Goal: Information Seeking & Learning: Learn about a topic

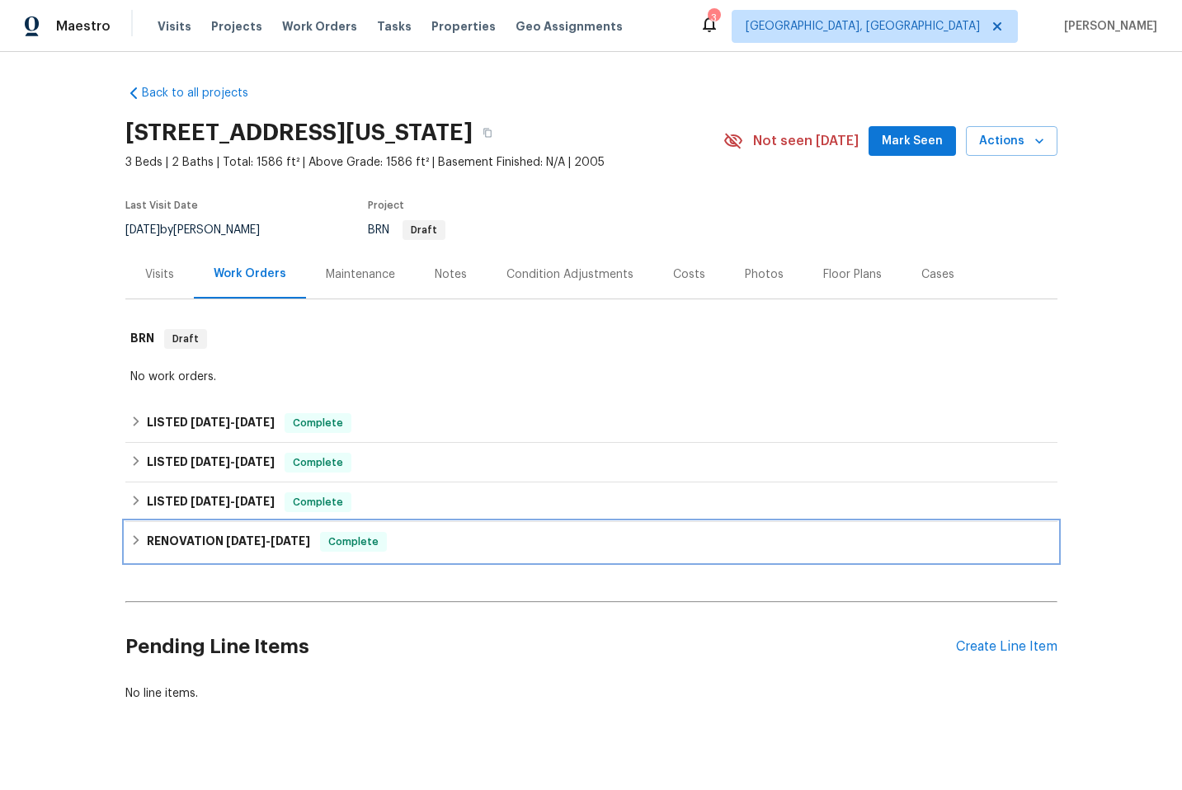
click at [431, 539] on div "RENOVATION [DATE] - [DATE] Complete" at bounding box center [591, 542] width 922 height 20
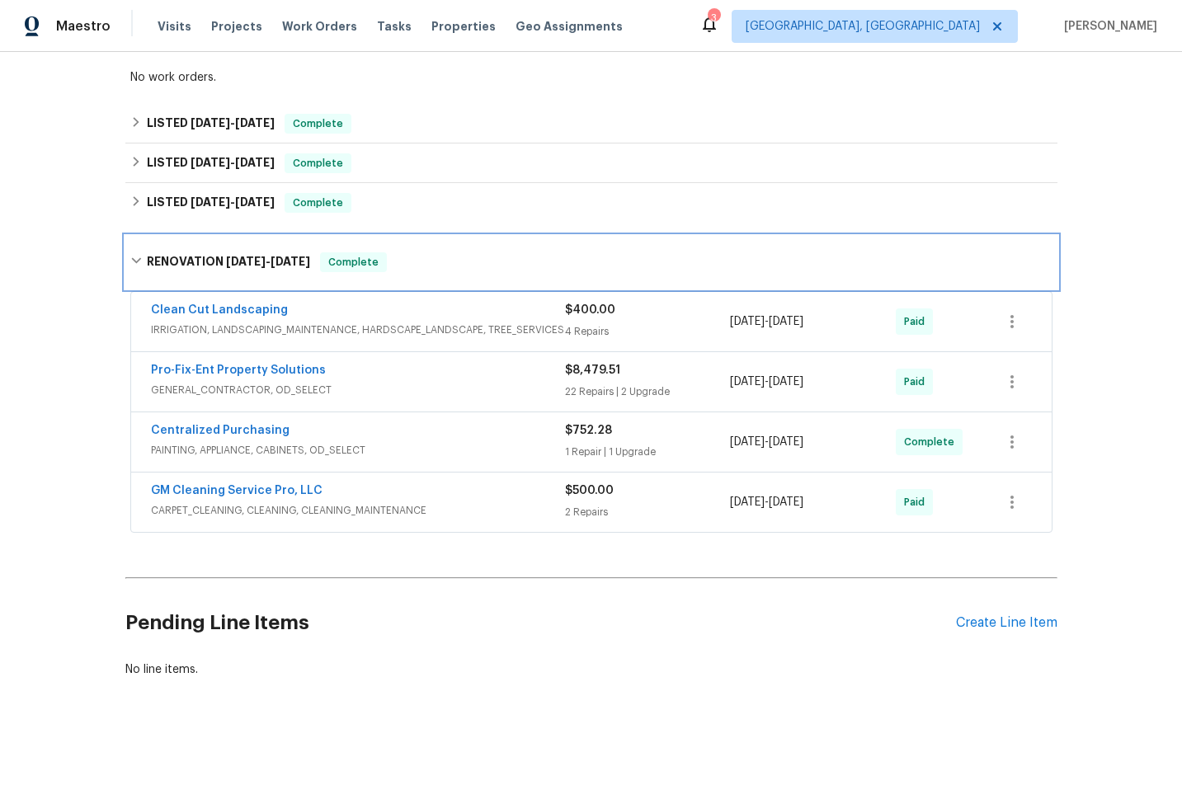
scroll to position [312, 0]
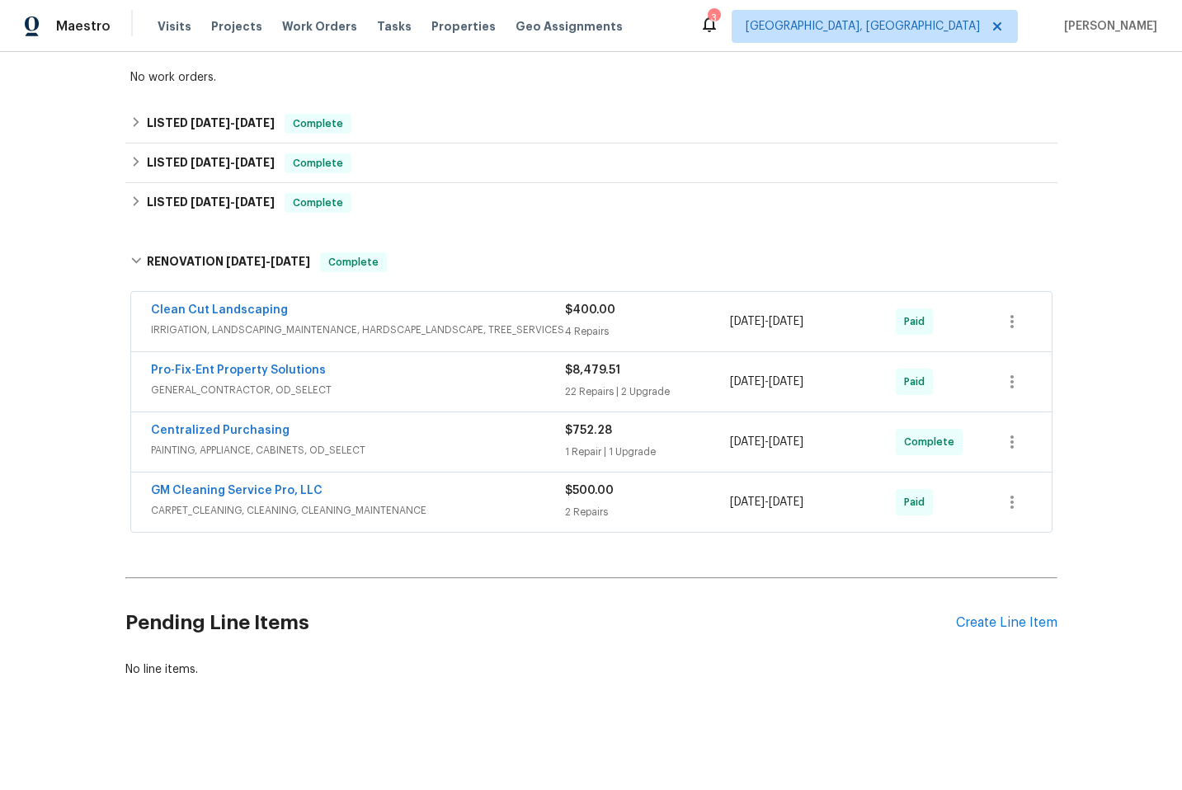
click at [433, 363] on div "Pro-Fix-Ent Property Solutions" at bounding box center [358, 372] width 414 height 20
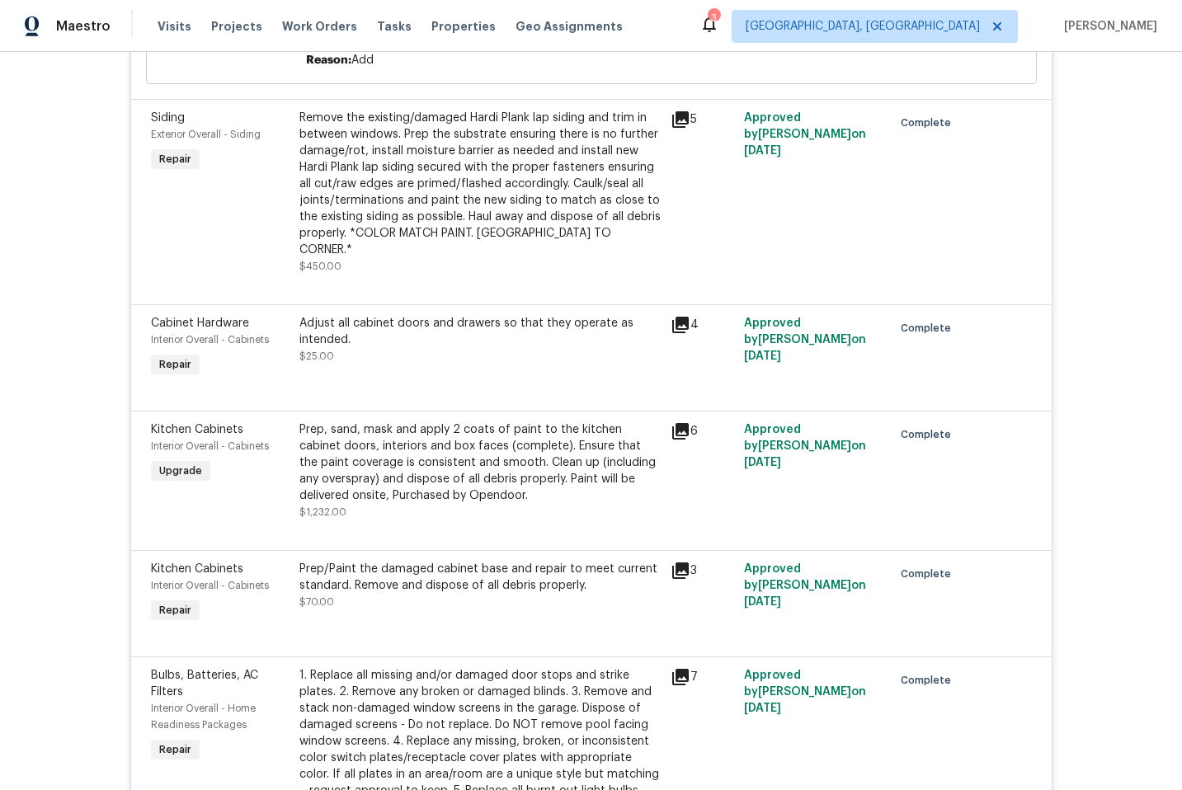
scroll to position [0, 0]
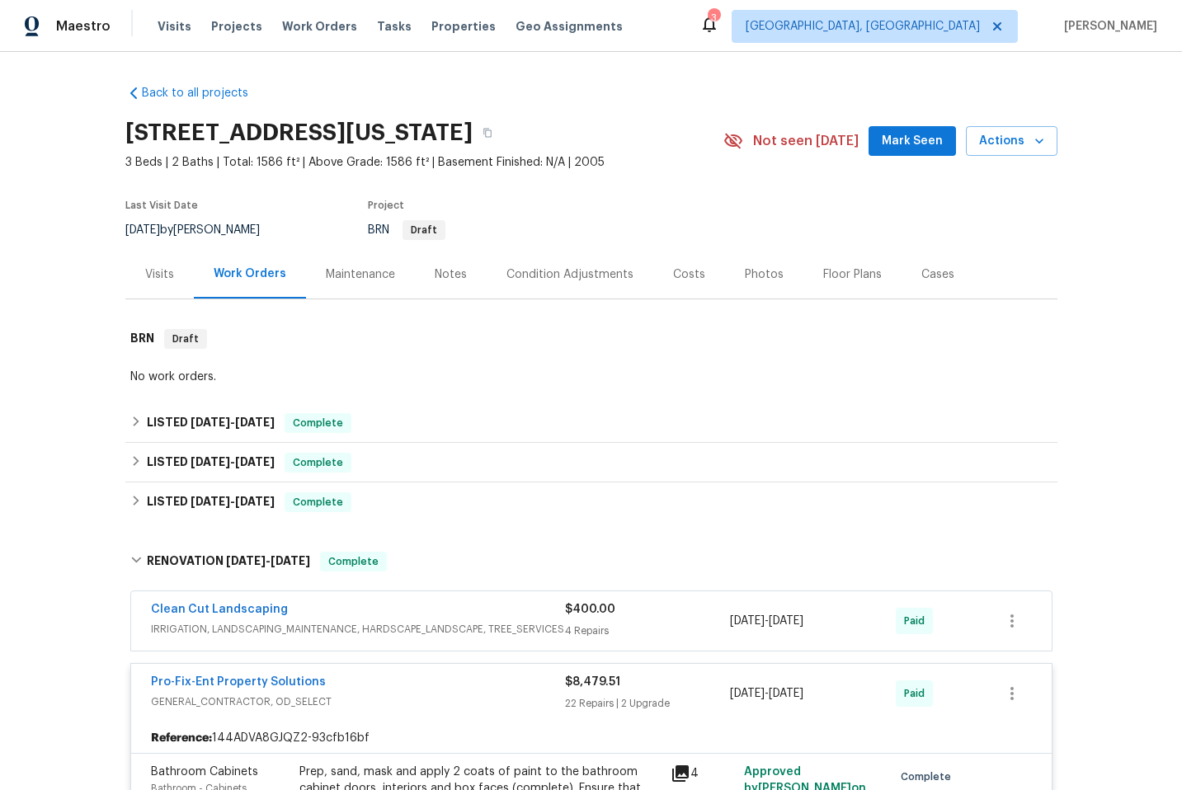
click at [560, 271] on div "Condition Adjustments" at bounding box center [570, 274] width 127 height 16
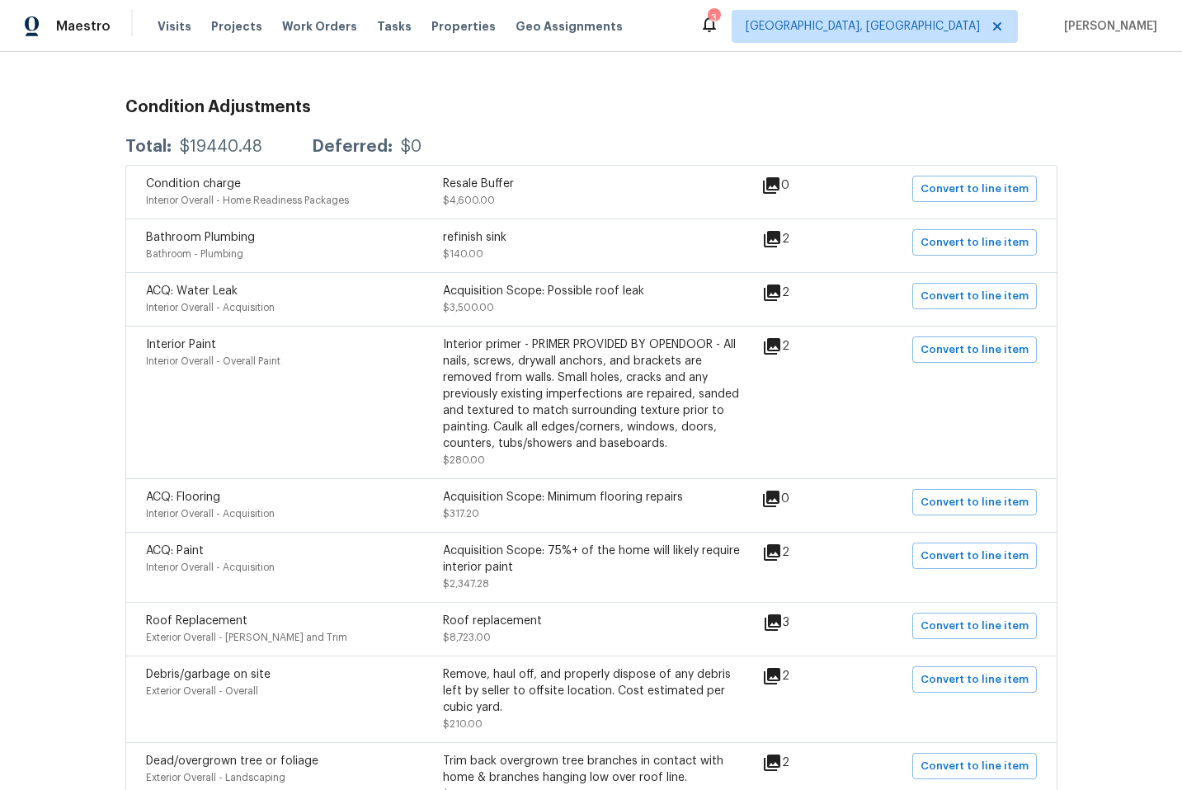
scroll to position [267, 0]
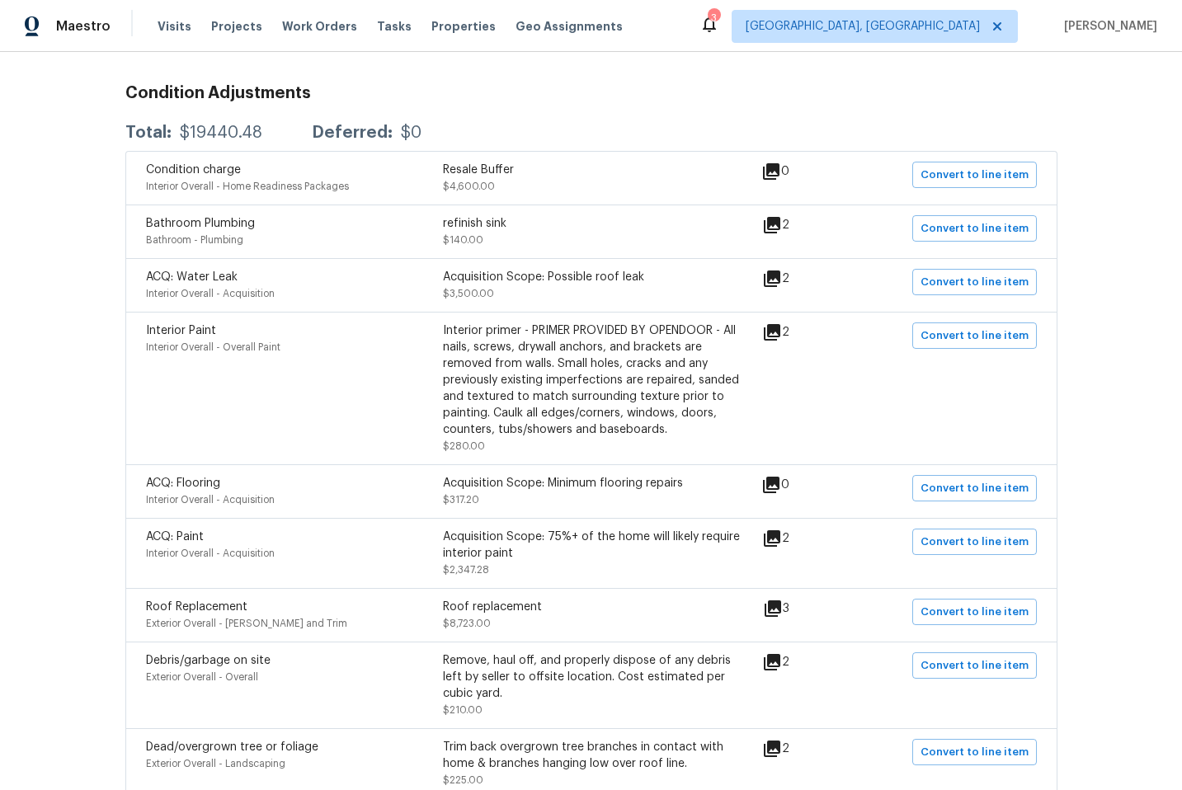
click at [776, 608] on icon at bounding box center [773, 609] width 20 height 20
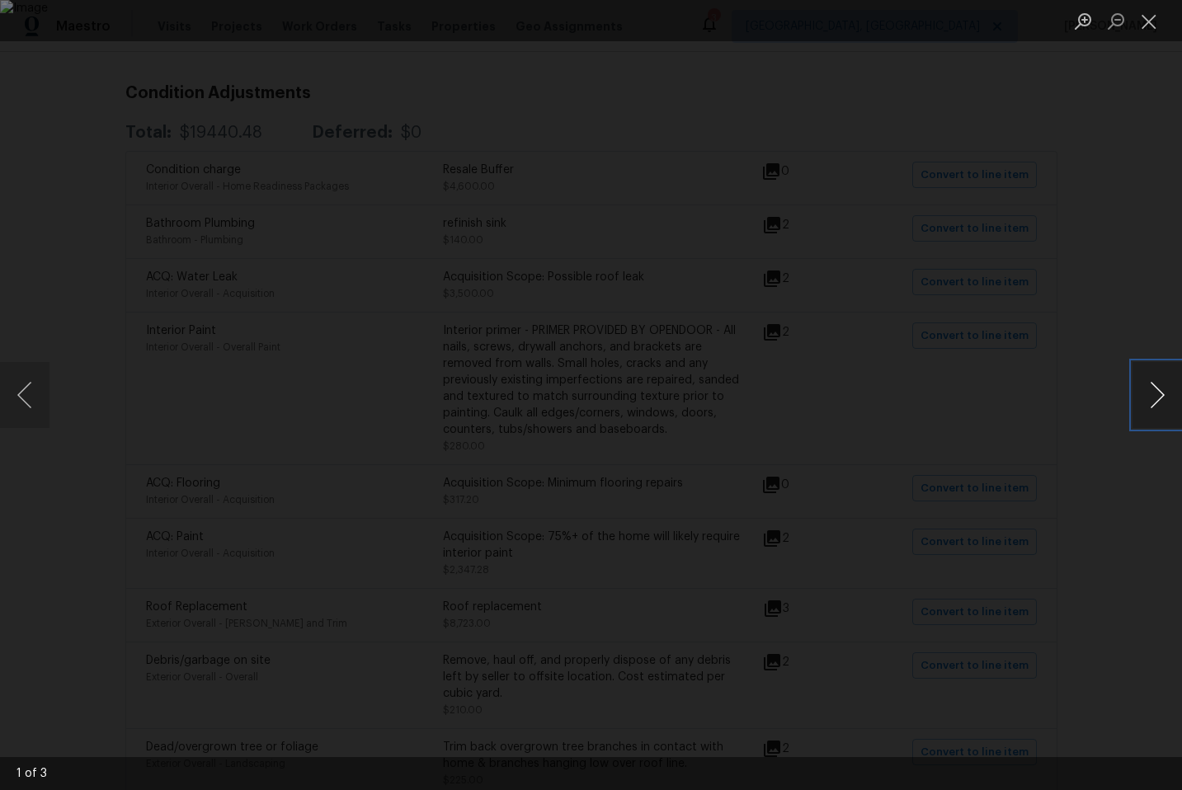
click at [919, 398] on button "Next image" at bounding box center [1157, 395] width 49 height 66
click at [919, 399] on button "Next image" at bounding box center [1157, 395] width 49 height 66
drag, startPoint x: 1141, startPoint y: 18, endPoint x: 1138, endPoint y: 26, distance: 8.9
click at [919, 18] on button "Close lightbox" at bounding box center [1149, 21] width 33 height 29
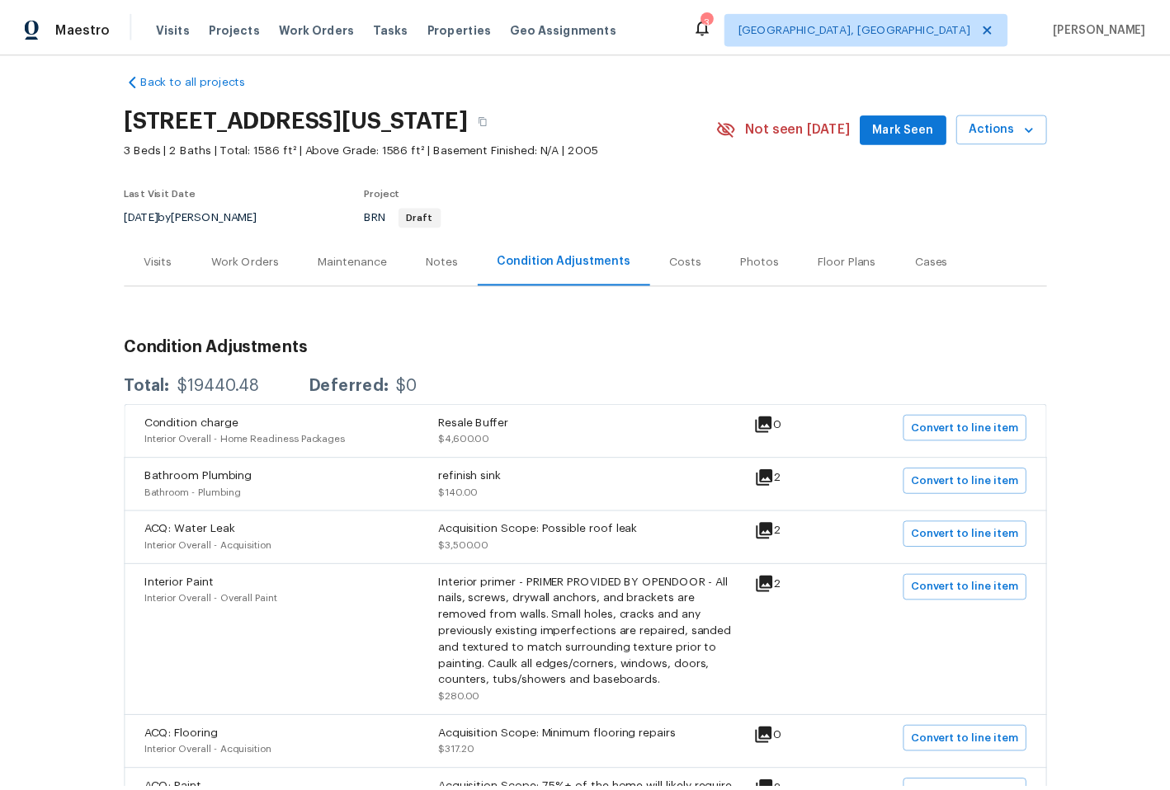
scroll to position [0, 0]
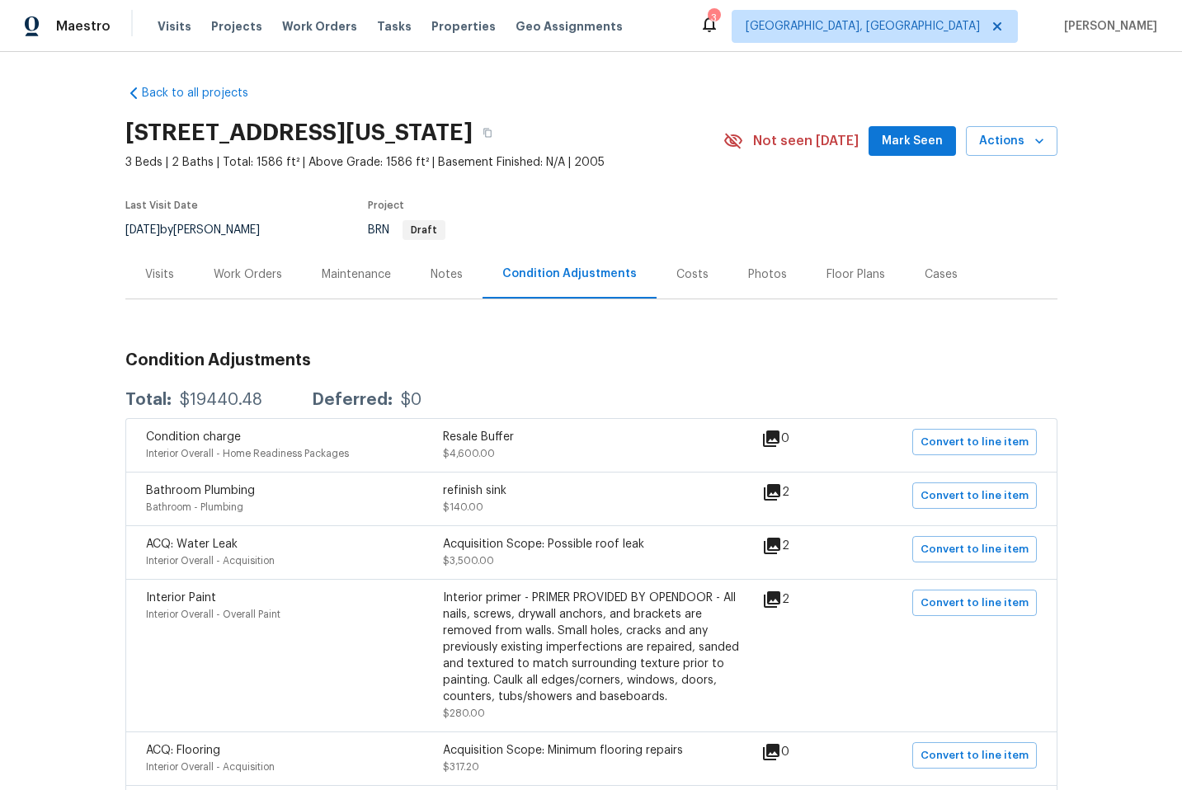
click at [442, 278] on div "Notes" at bounding box center [447, 274] width 32 height 16
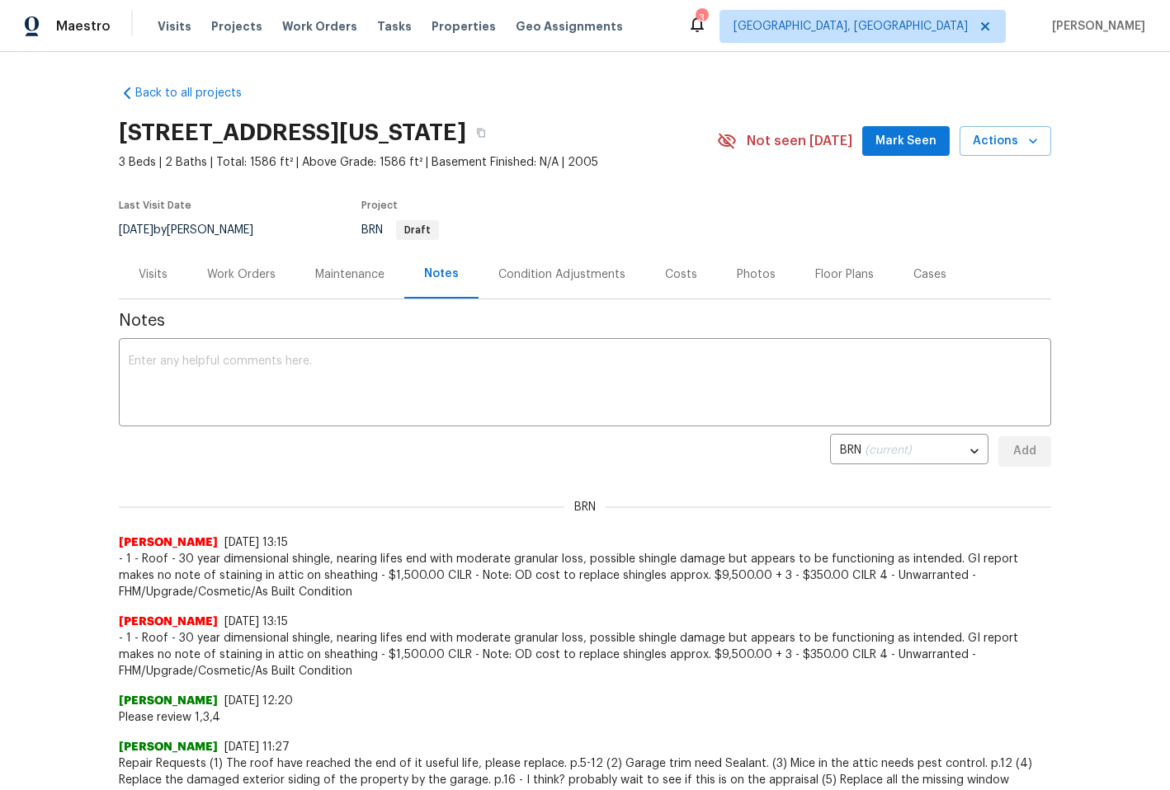
click at [346, 273] on div "Maintenance" at bounding box center [349, 274] width 69 height 16
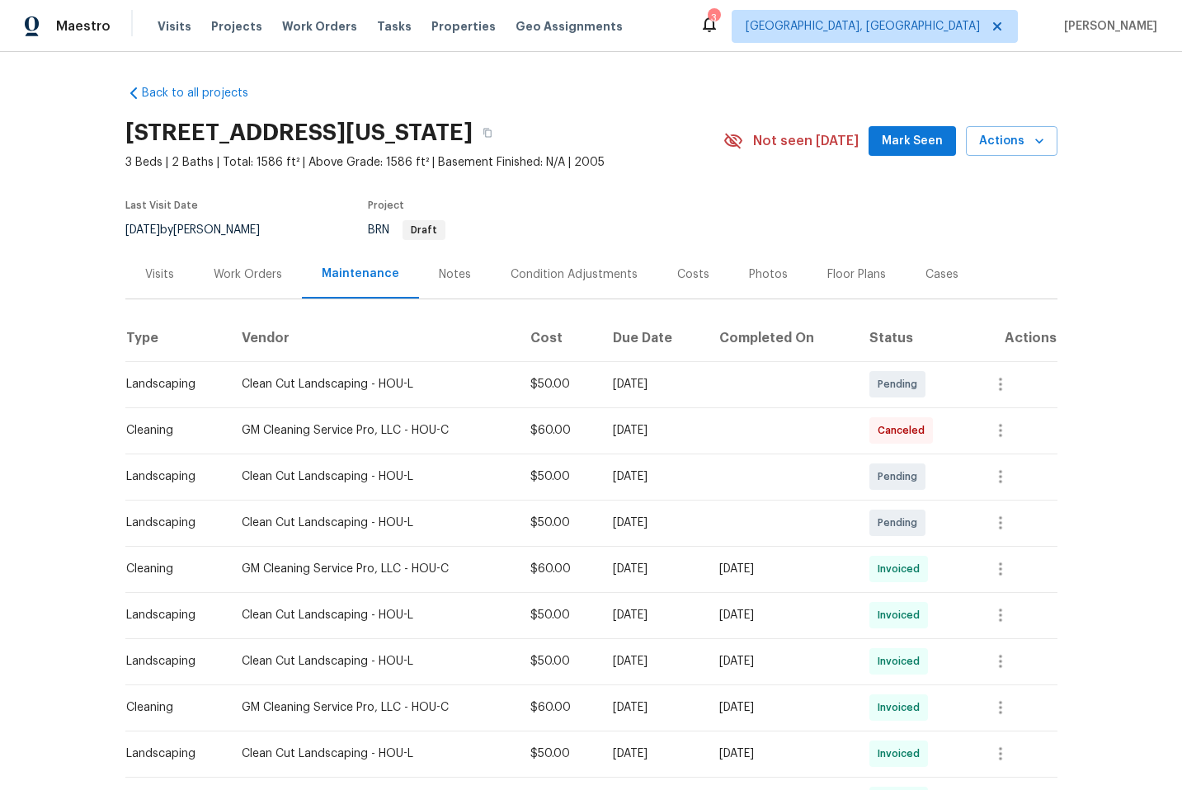
click at [233, 274] on div "Work Orders" at bounding box center [248, 274] width 68 height 16
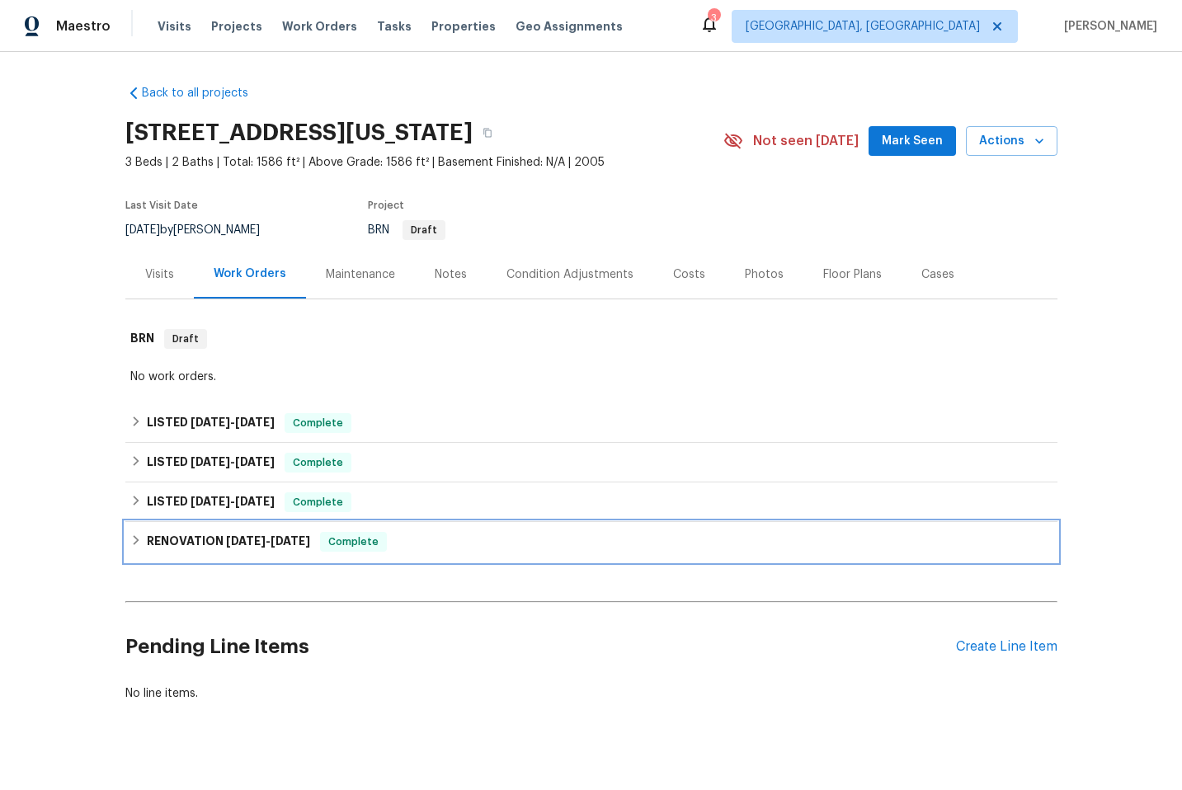
click at [394, 541] on div "RENOVATION [DATE] - [DATE] Complete" at bounding box center [591, 542] width 922 height 20
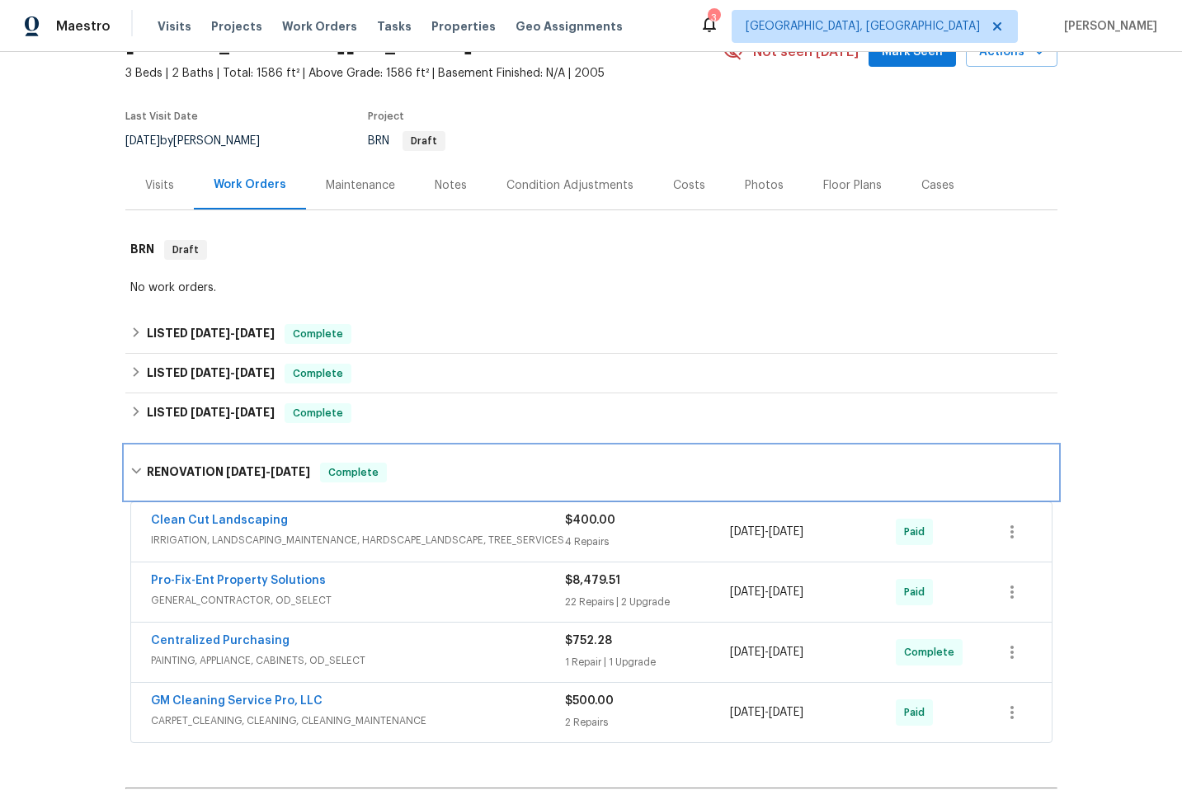
scroll to position [86, 0]
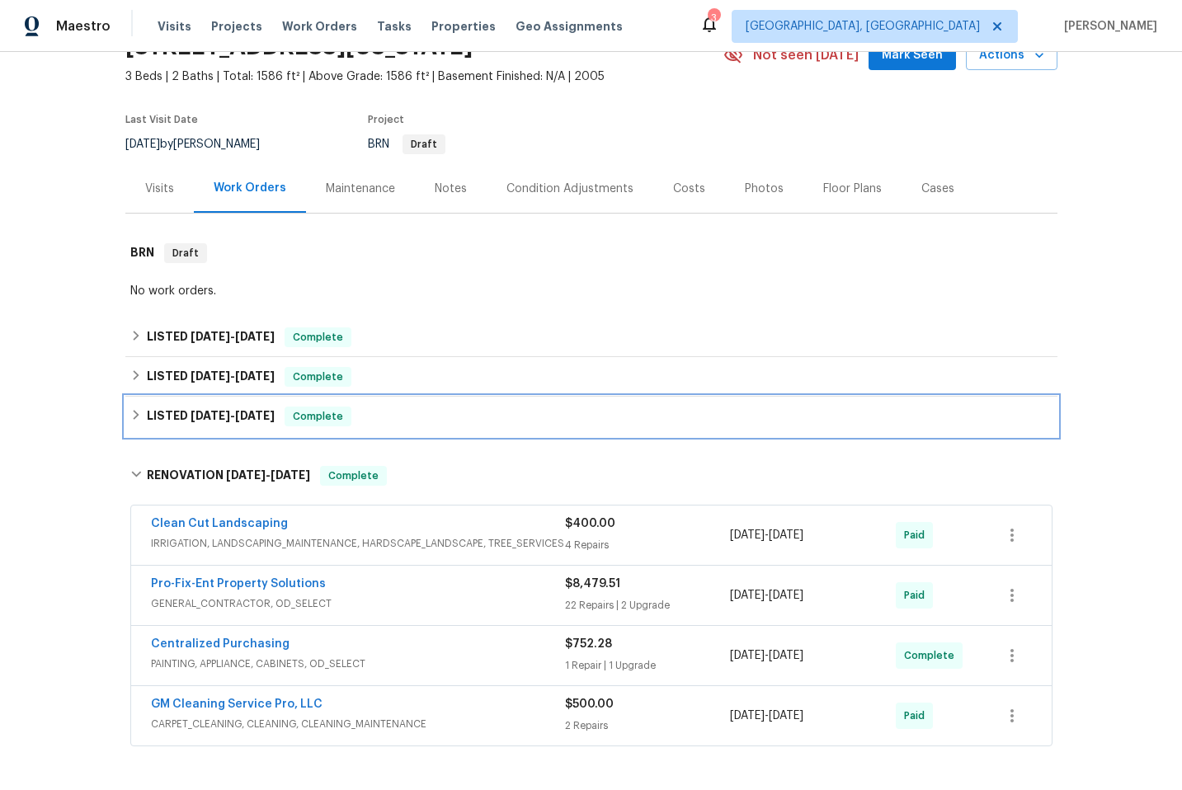
click at [455, 429] on div "LISTED [DATE] - [DATE] Complete" at bounding box center [591, 417] width 932 height 40
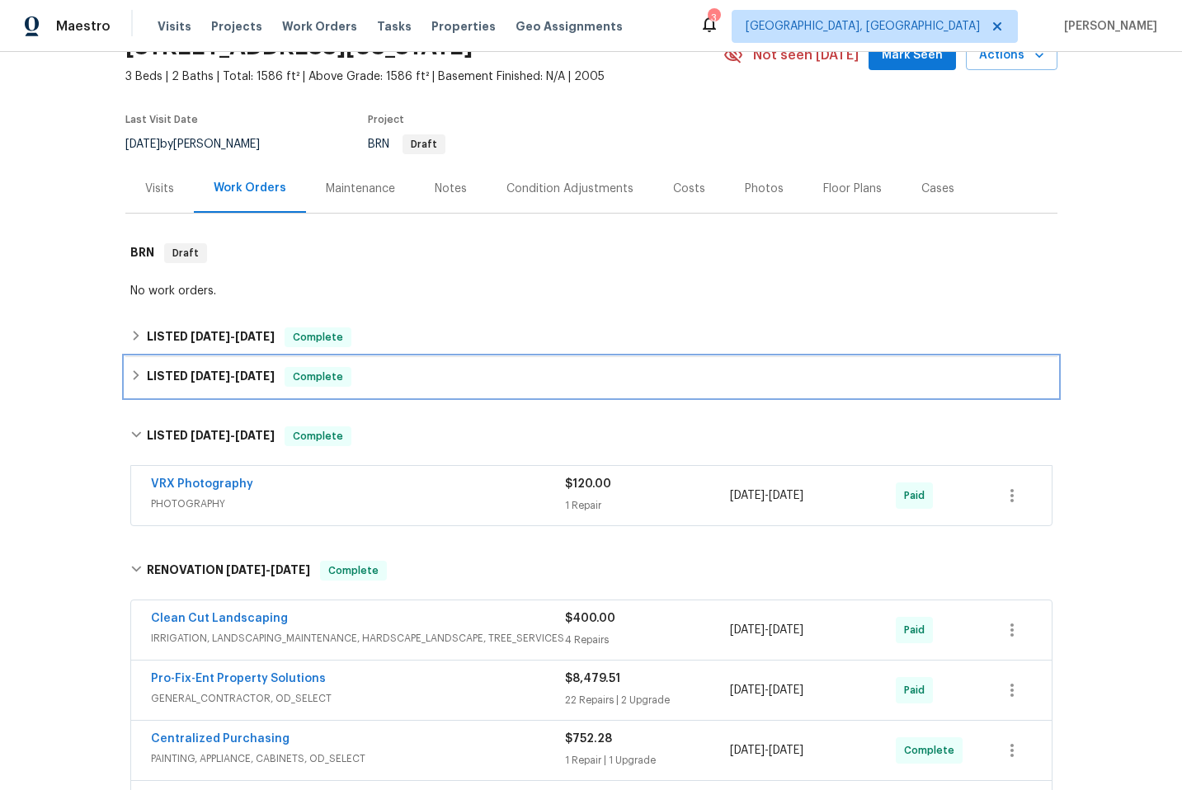
click at [472, 373] on div "LISTED [DATE] - [DATE] Complete" at bounding box center [591, 377] width 922 height 20
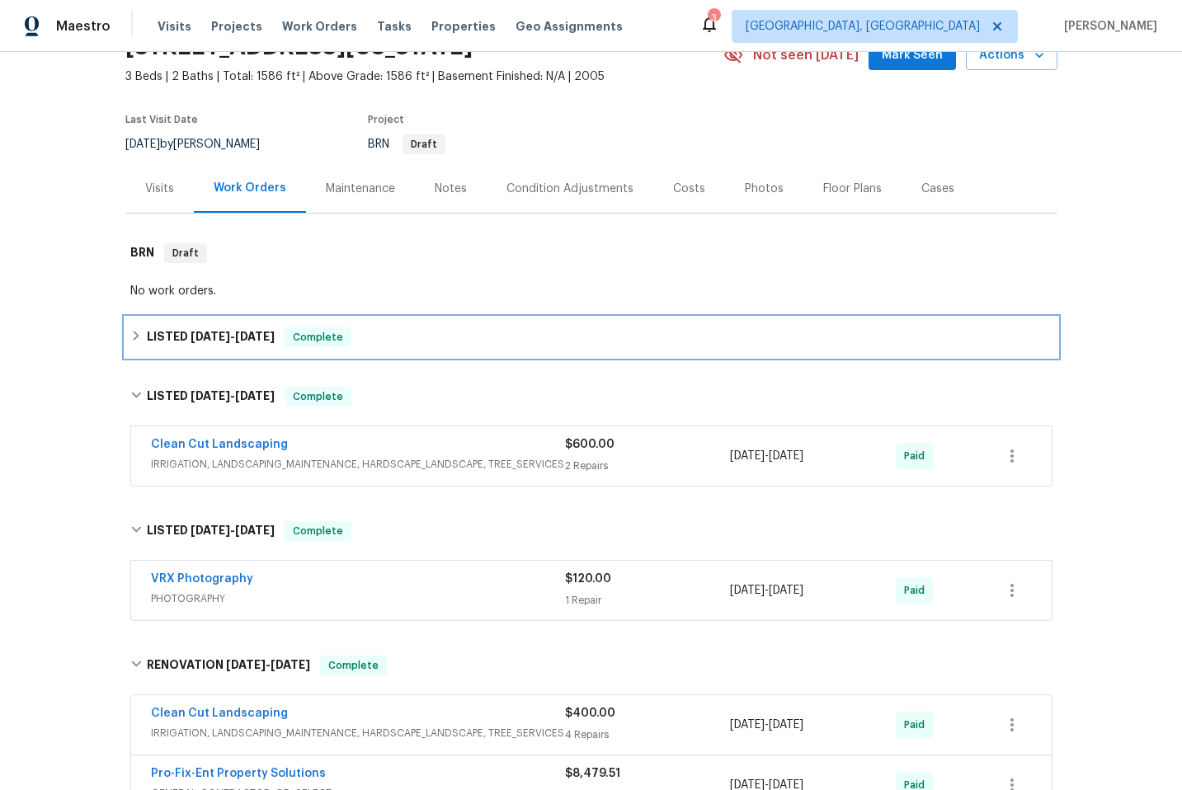
click at [489, 337] on div "LISTED [DATE] - [DATE] Complete" at bounding box center [591, 338] width 922 height 20
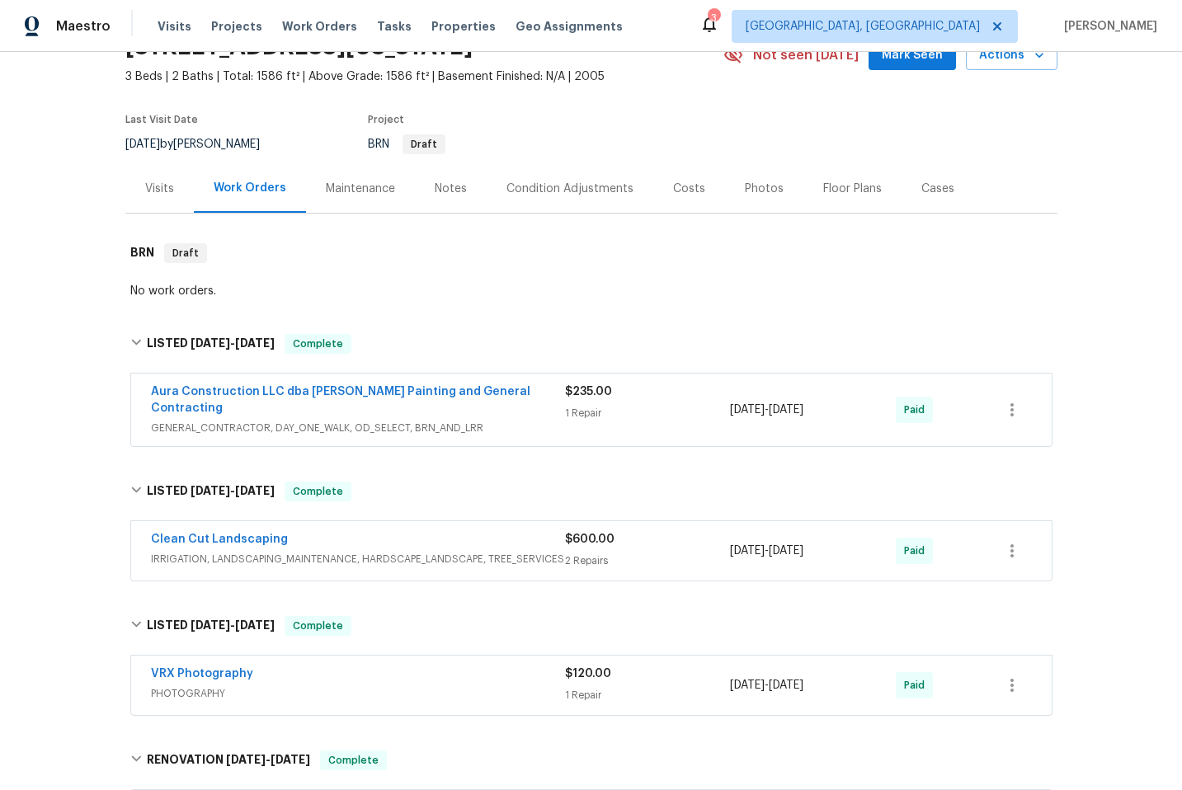
click at [584, 188] on div "Condition Adjustments" at bounding box center [570, 189] width 127 height 16
